Goal: Task Accomplishment & Management: Complete application form

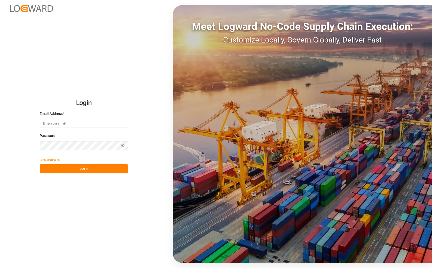
type input "ida.timmen@melitta.de"
click at [61, 166] on button "Log In" at bounding box center [84, 168] width 88 height 9
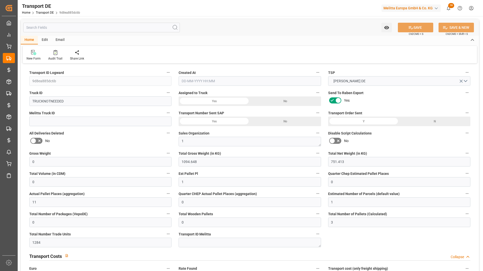
type input "0"
type input "1094.648"
type input "751.413"
type input "0"
type input "1"
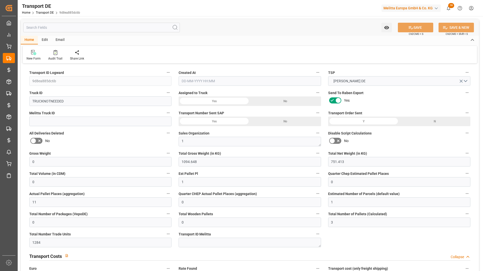
type input "0"
type input "11"
type input "0"
type input "1"
type input "0"
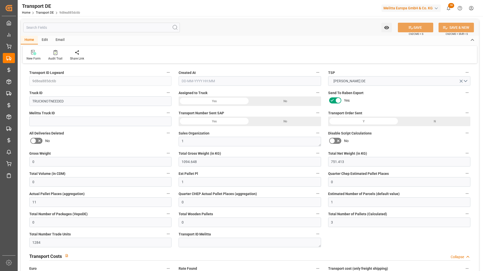
type input "0"
type input "3"
type input "1284"
type input "0"
type input "190.91"
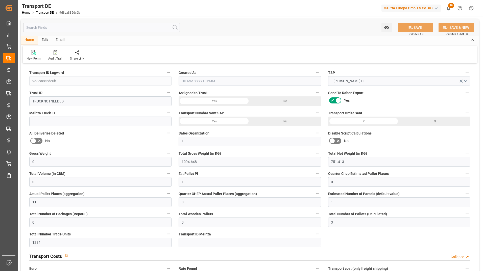
type input "190.91"
type input "189.1154"
type input "59"
type input "0"
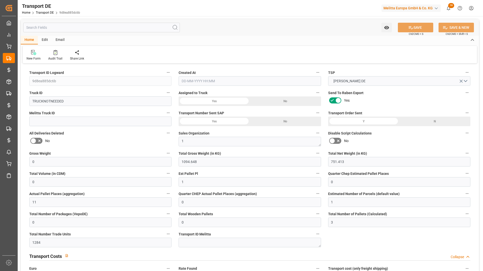
type input "0"
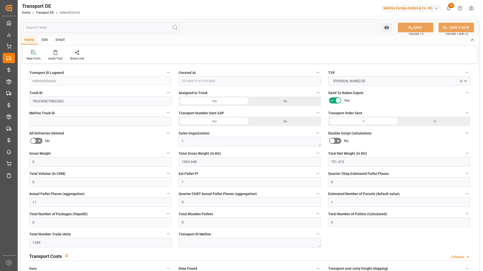
type input "0"
type input "-1.7946"
type input "0"
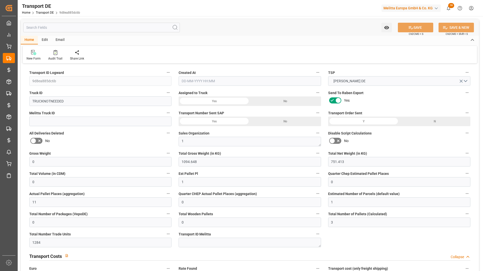
type input "0"
type input "1094.648"
type input "2800"
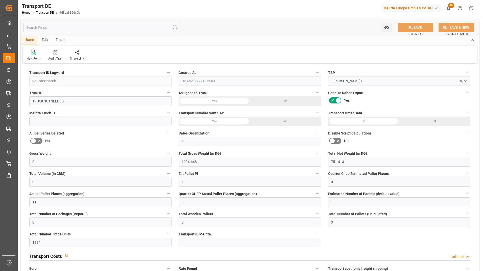
type input "21"
type input "80"
type input "0"
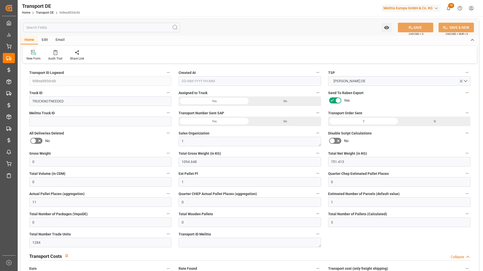
type input "0"
type input "1"
type input "0"
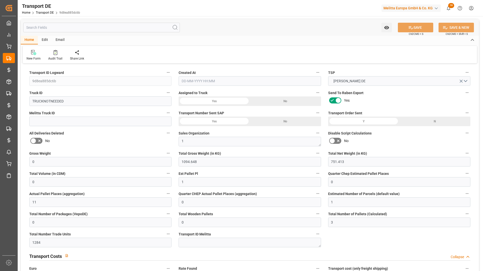
type input "0"
type input "1802"
type input "189.1154"
type input "28-08-2025 10:26"
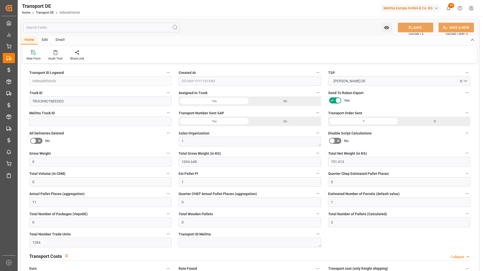
type input "11-07-2025"
type input "28-08-2025"
type input "11-07-2025"
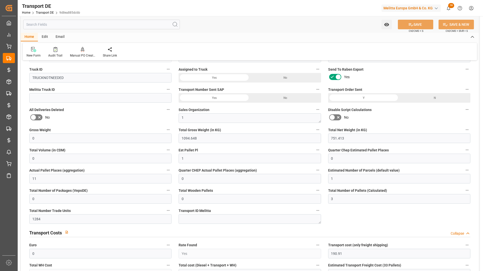
scroll to position [51, 0]
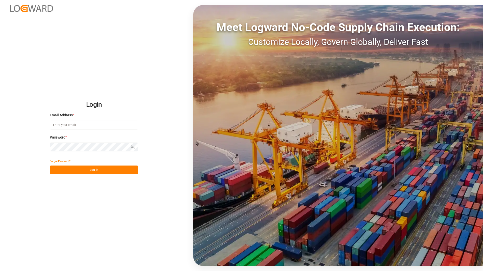
type input "ida.timmen@melitta.de"
click at [110, 173] on button "Log In" at bounding box center [94, 170] width 88 height 9
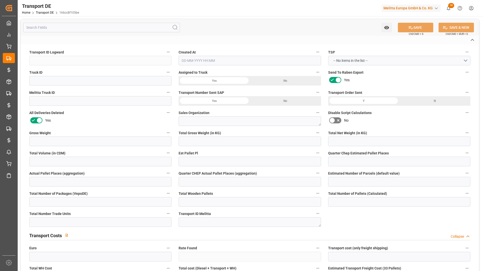
type input "166cc8f105be"
type textarea "0701"
type input "No"
type input "0"
type textarea "0007180072"
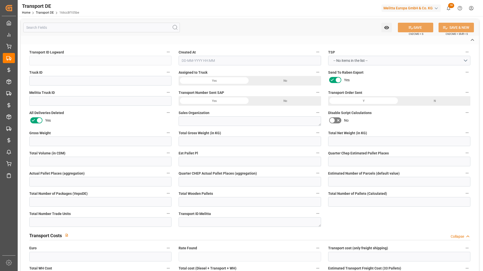
type textarea "GALICJA TOMASZEK Sp. z o.o."
type input "ul. Inwestycyjna 7"
type input "41-208"
type textarea "Sosnowiec"
type input "PL"
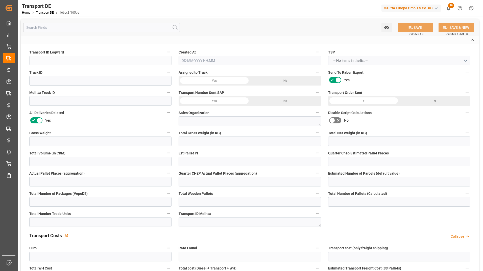
type input "DE-32423"
type input "Rhenus Retail Services GmbH"
type input "[PERSON_NAME][STREET_ADDRESS]"
type input "32423"
type input "Minden"
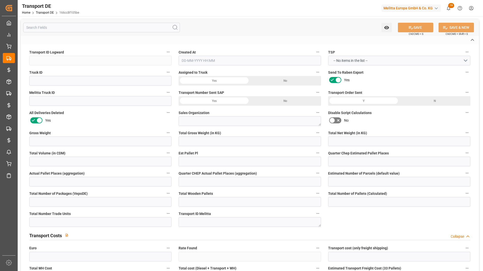
type input "DE"
type input "Melitta [GEOGRAPHIC_DATA] Sp. z o.o."
type input "Diamond Business Park Ursus / ul"
type input "02-495"
type input "[GEOGRAPHIC_DATA]"
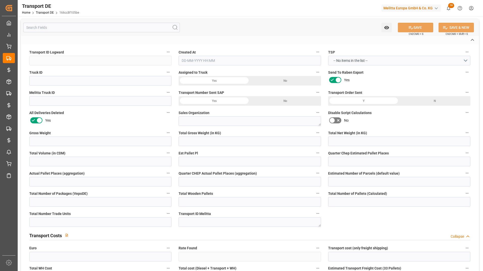
type input "PL"
type input "Road"
type input "DE"
type input "32423"
type input "PL"
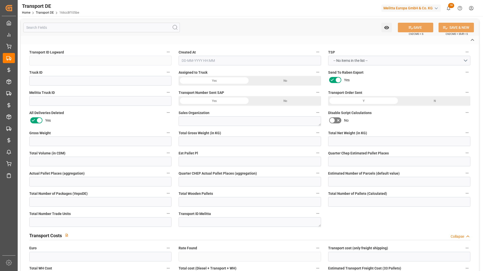
type input "41-208"
type input "Small Shipment"
type input "3.5-7.5 t"
type input "EURO 6"
type input "Diesel"
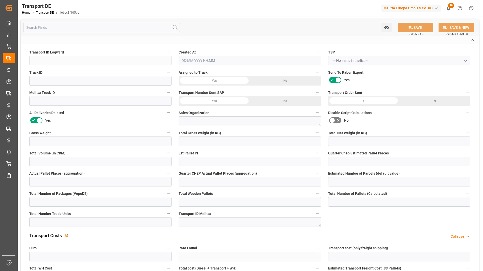
type input "PLP10"
type input "DAP"
type input "7010802331"
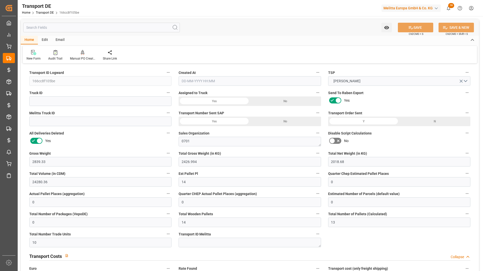
type input "2839.33"
type input "2426.994"
type input "2018.68"
type input "24280.36"
type input "14"
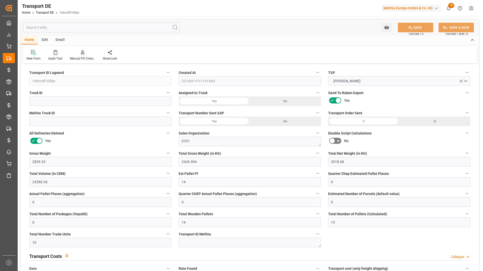
type input "0"
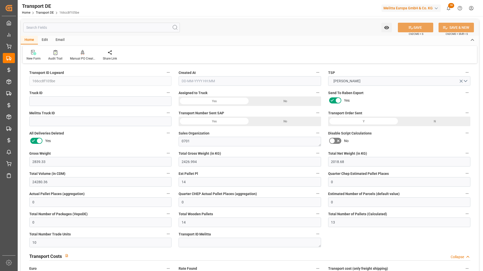
type input "14"
type input "13"
type input "10"
type input "0"
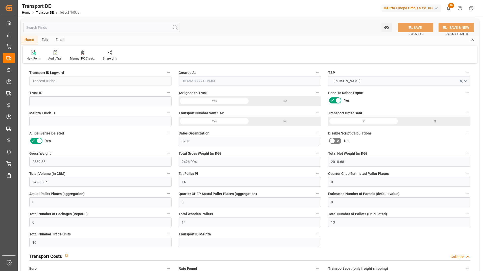
type input "0"
type input "41"
type input "0"
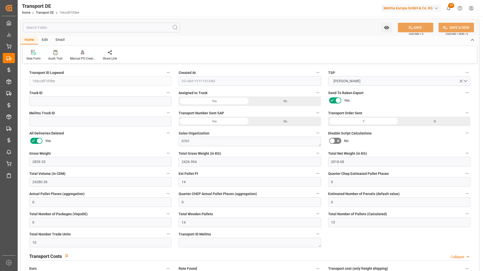
type input "0"
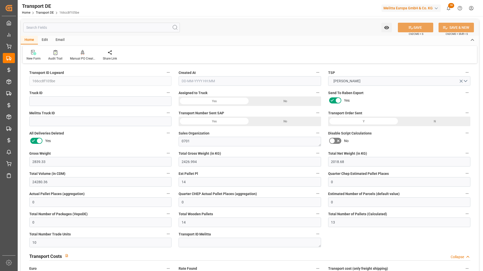
type input "0"
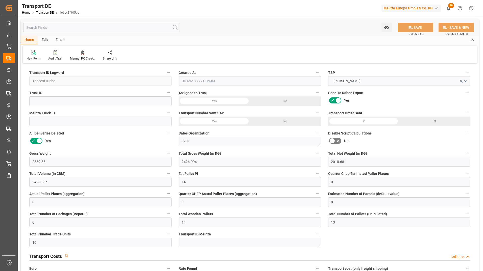
type input "0"
type input "2426.994"
type input "4710.8598"
type input "21"
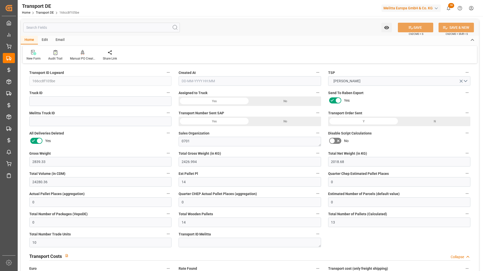
type input "35"
type input "13"
type input "0"
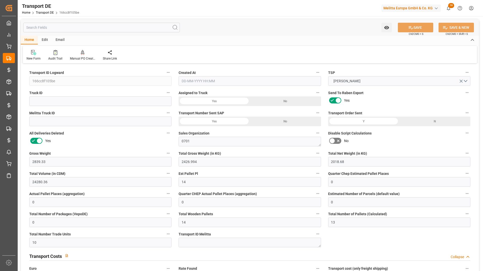
type input "0"
type input "1"
type input "0"
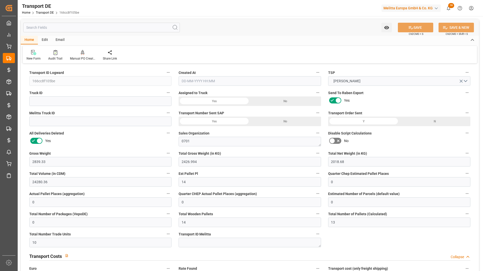
type input "218"
type input "0"
type input "26-03-2025 23:01"
type input "[DATE]"
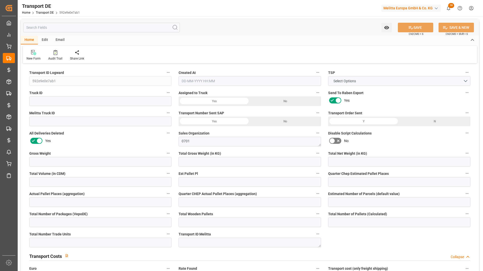
type input "2861.596"
type input "2449.26"
type input "2037.2"
type input "24485.36"
type input "14"
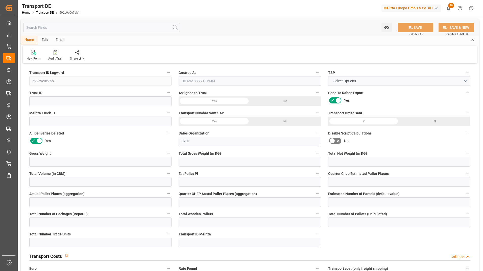
type input "0"
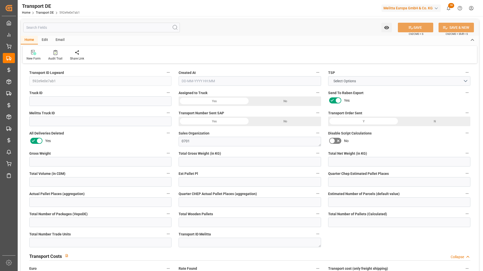
type input "14"
type input "13"
type input "12"
type input "0"
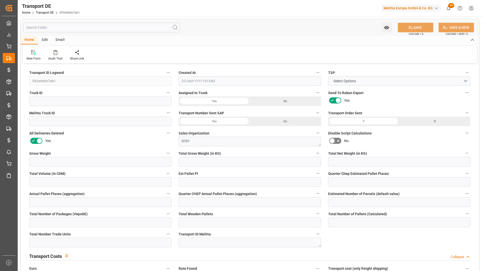
type input "0"
type input "37"
type input "0"
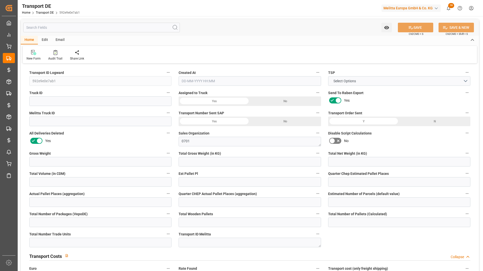
type input "0"
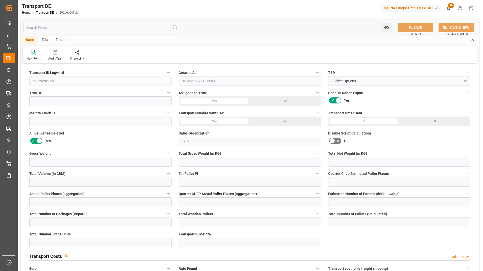
type input "0"
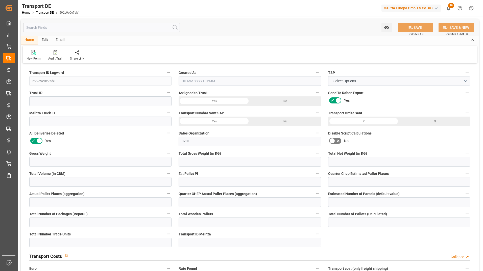
type input "0"
type input "2449.26"
type input "4710.8598"
type input "21"
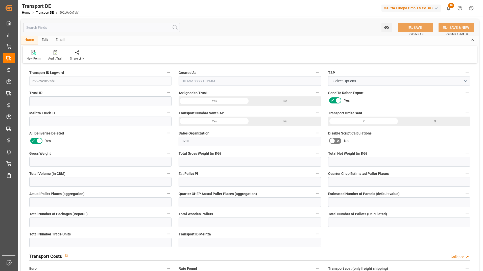
type input "35"
type input "13"
type input "0"
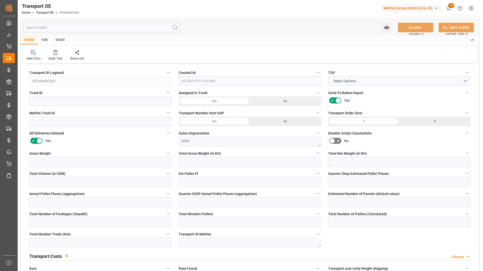
type input "0"
type input "1"
type input "0"
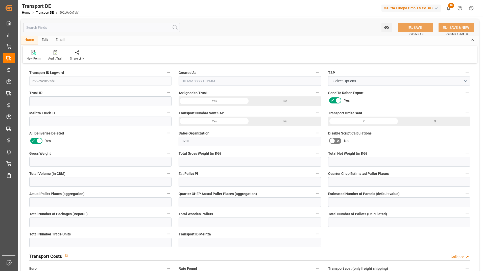
type input "220"
type input "0"
type input "[DATE] 23:01"
type input "[DATE]"
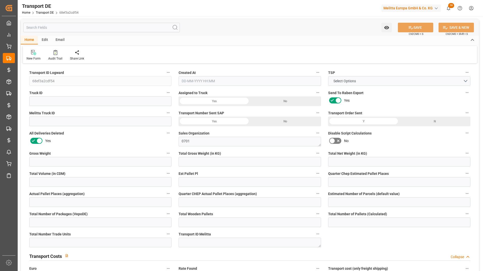
type input "3120"
type input "2671.92"
type input "2222.4"
type input "26673.6"
type input "15"
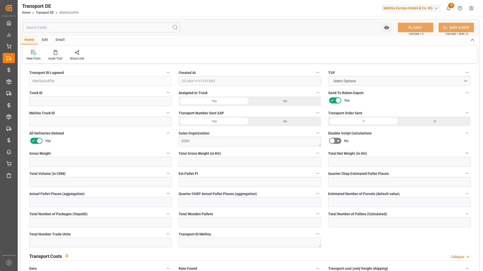
type input "0"
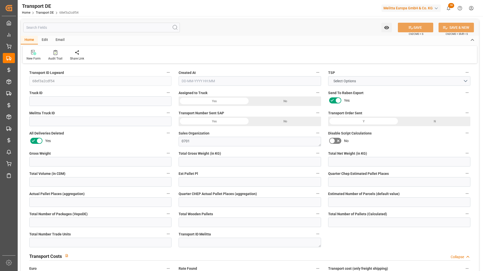
type input "15"
type input "0"
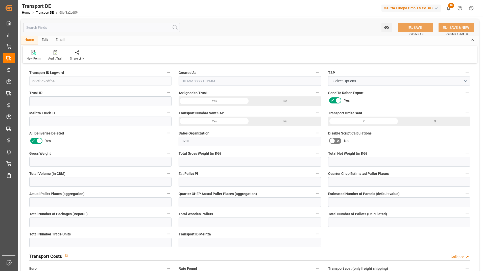
type input "0"
type input "60"
type input "0"
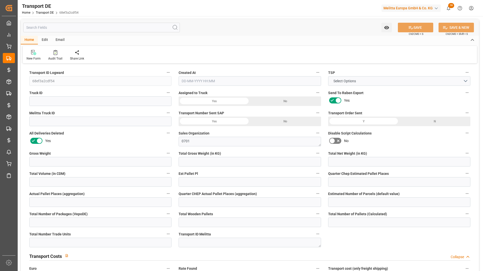
type input "0"
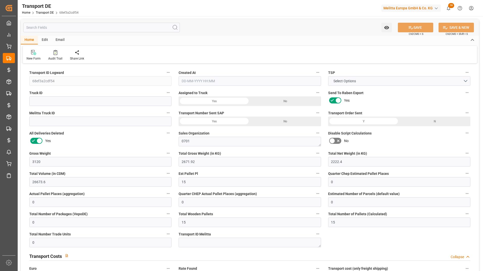
type input "0"
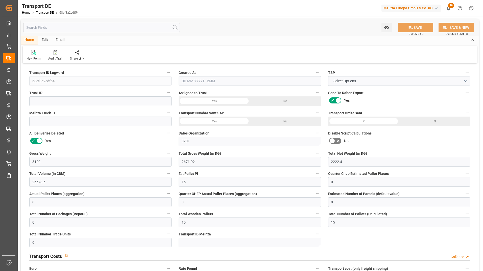
type input "0"
type input "2671.92"
type input "4710.8598"
type input "21"
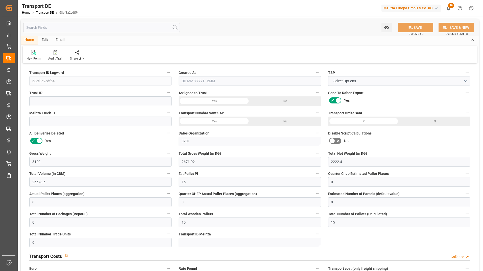
type input "35"
type input "15"
type input "0"
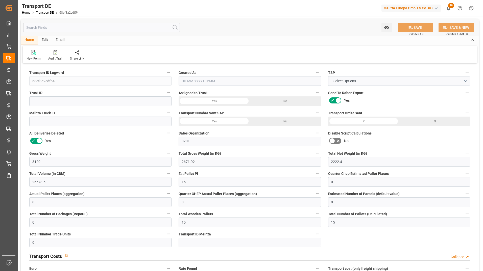
type input "0"
type input "1"
type input "0"
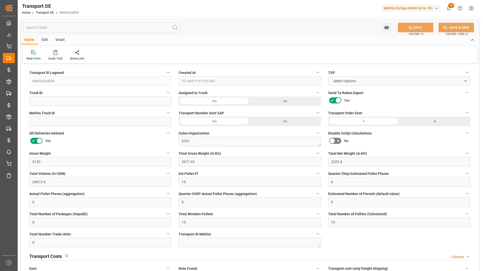
type input "240"
type input "0"
type input "26-03-2025 23:01"
type input "[DATE]"
